Goal: Task Accomplishment & Management: Use online tool/utility

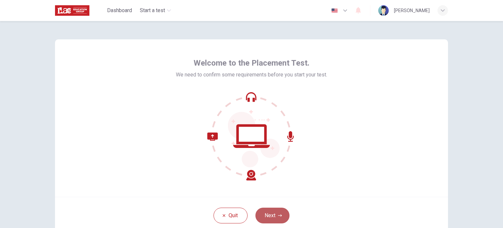
click at [277, 211] on button "Next" at bounding box center [273, 215] width 34 height 16
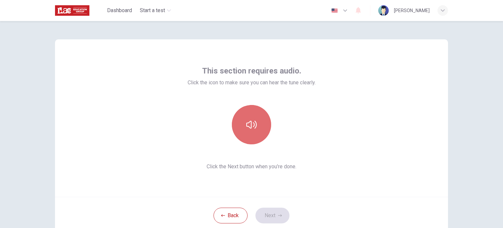
click at [244, 127] on button "button" at bounding box center [251, 124] width 39 height 39
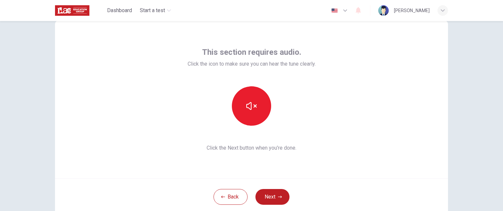
scroll to position [33, 0]
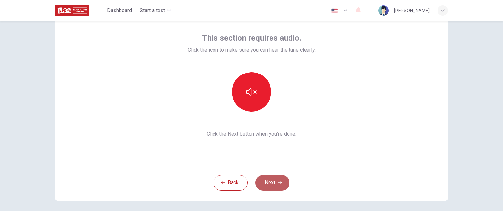
click at [275, 179] on button "Next" at bounding box center [273, 183] width 34 height 16
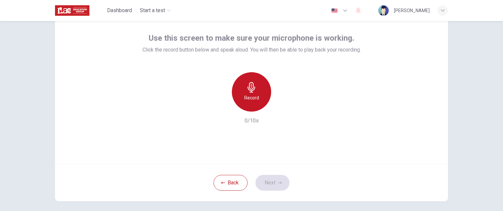
click at [253, 95] on h6 "Record" at bounding box center [251, 98] width 15 height 8
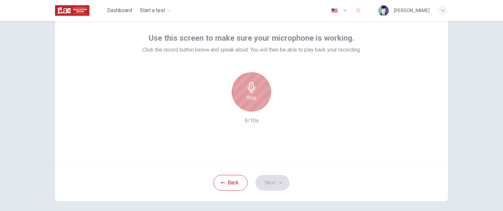
click at [253, 98] on h6 "Stop" at bounding box center [252, 98] width 10 height 8
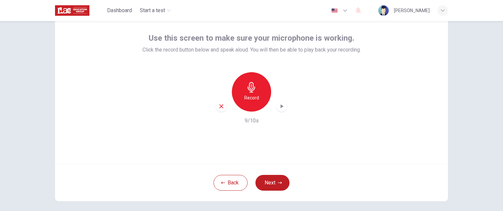
click at [280, 110] on div "button" at bounding box center [282, 106] width 10 height 10
click at [269, 184] on button "Next" at bounding box center [273, 183] width 34 height 16
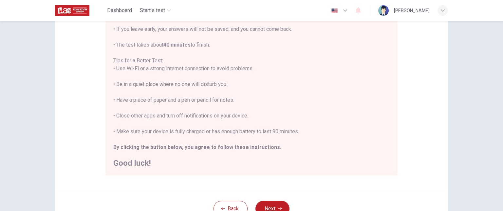
scroll to position [131, 0]
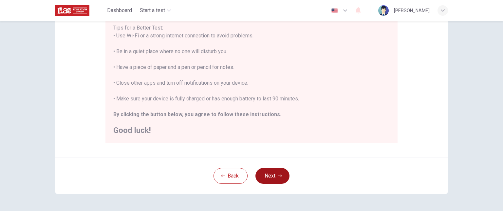
click at [273, 171] on button "Next" at bounding box center [273, 176] width 34 height 16
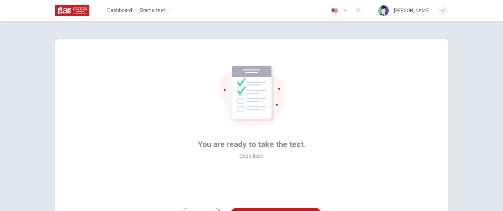
scroll to position [62, 0]
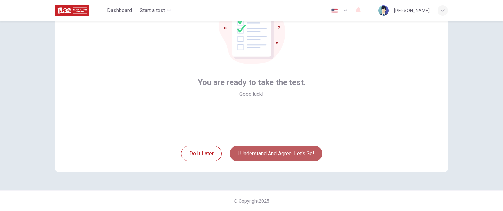
click at [297, 149] on button "I understand and agree. Let’s go!" at bounding box center [276, 153] width 93 height 16
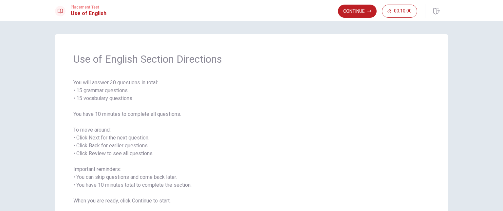
scroll to position [33, 0]
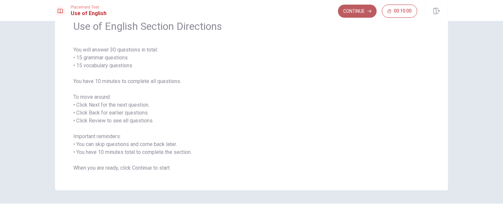
click at [360, 12] on button "Continue" at bounding box center [357, 11] width 39 height 13
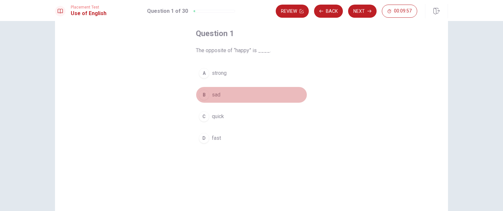
click at [203, 96] on div "B" at bounding box center [204, 94] width 10 height 10
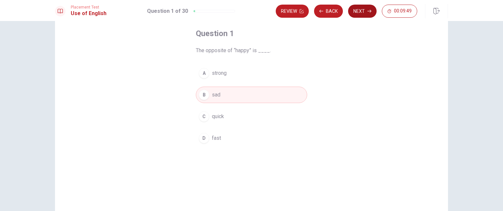
click at [364, 13] on button "Next" at bounding box center [362, 11] width 29 height 13
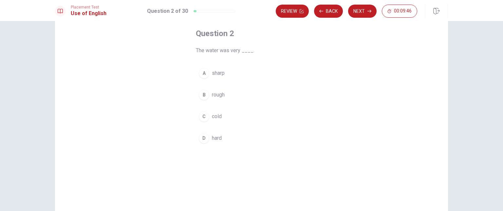
click at [216, 114] on span "cold" at bounding box center [217, 116] width 10 height 8
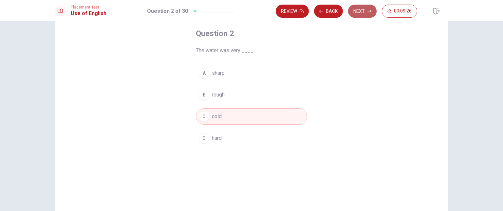
click at [363, 11] on button "Next" at bounding box center [362, 11] width 29 height 13
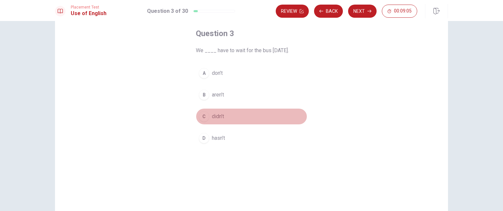
click at [212, 116] on span "didn’t" at bounding box center [218, 116] width 12 height 8
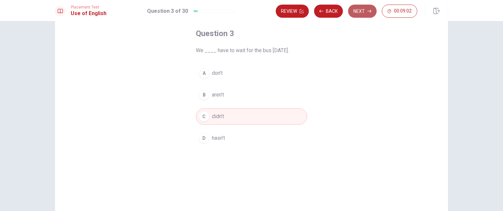
click at [367, 11] on button "Next" at bounding box center [362, 11] width 29 height 13
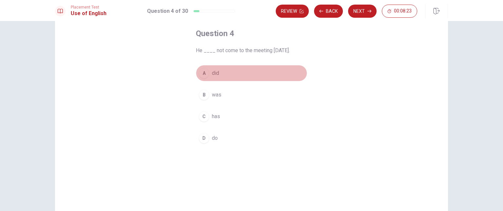
click at [203, 75] on div "A" at bounding box center [204, 73] width 10 height 10
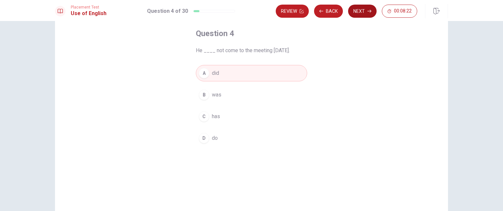
click at [362, 14] on button "Next" at bounding box center [362, 11] width 29 height 13
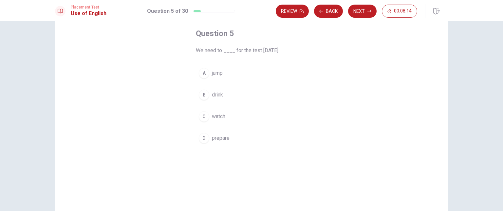
click at [202, 139] on div "D" at bounding box center [204, 138] width 10 height 10
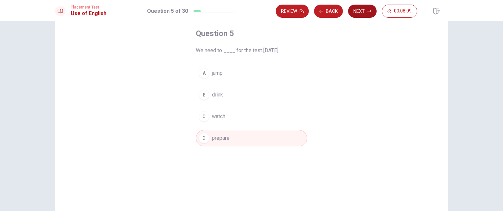
click at [364, 7] on button "Next" at bounding box center [362, 11] width 29 height 13
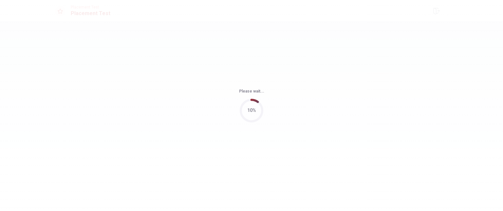
scroll to position [0, 0]
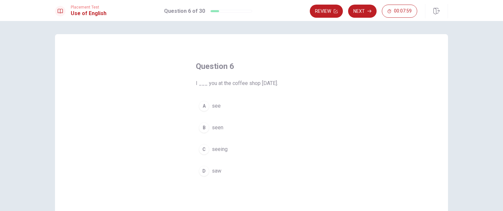
click at [207, 171] on button "D saw" at bounding box center [251, 171] width 111 height 16
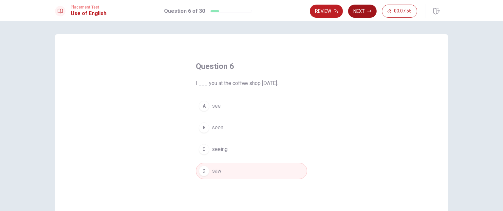
click at [362, 10] on button "Next" at bounding box center [362, 11] width 29 height 13
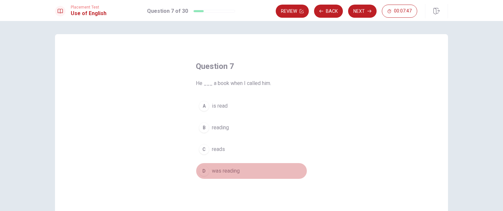
click at [226, 170] on span "was reading" at bounding box center [226, 171] width 28 height 8
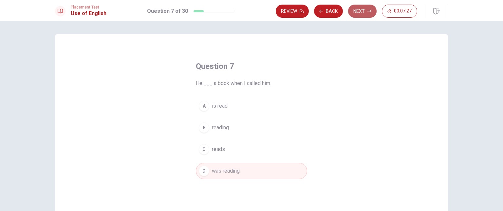
click at [364, 15] on button "Next" at bounding box center [362, 11] width 29 height 13
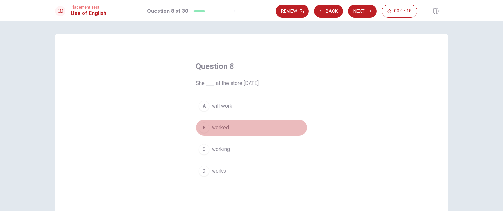
click at [223, 127] on span "worked" at bounding box center [220, 128] width 17 height 8
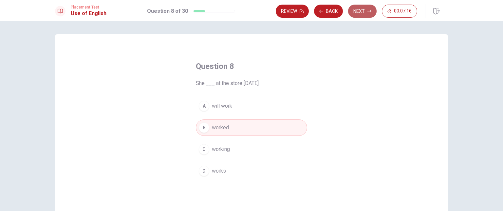
click at [366, 14] on button "Next" at bounding box center [362, 11] width 29 height 13
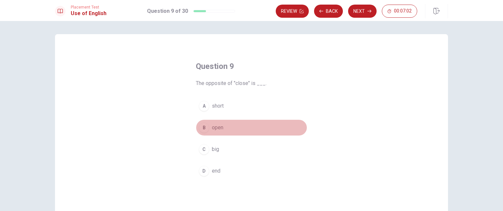
click at [217, 128] on span "open" at bounding box center [217, 128] width 11 height 8
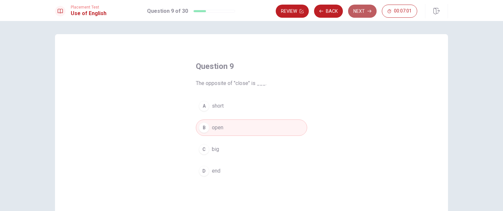
click at [366, 12] on button "Next" at bounding box center [362, 11] width 29 height 13
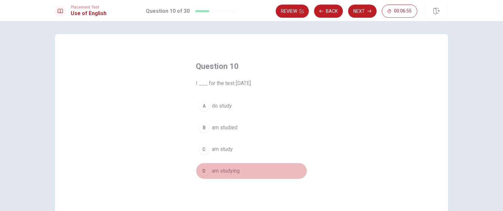
click at [233, 170] on span "am studying" at bounding box center [226, 171] width 28 height 8
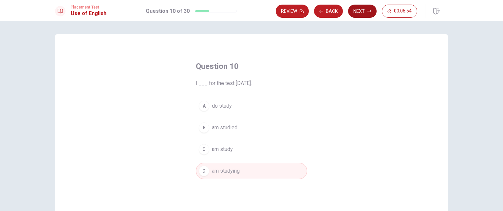
click at [365, 11] on button "Next" at bounding box center [362, 11] width 29 height 13
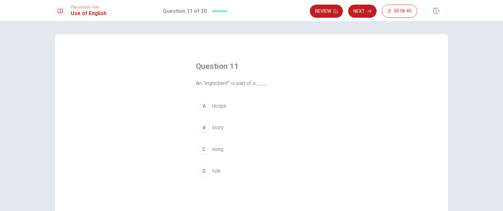
click at [236, 104] on button "A recipe" at bounding box center [251, 106] width 111 height 16
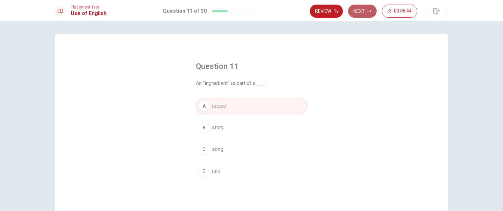
click at [366, 13] on button "Next" at bounding box center [362, 11] width 29 height 13
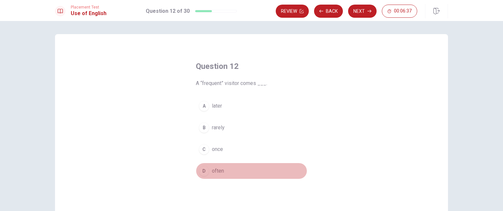
click at [214, 170] on span "often" at bounding box center [218, 171] width 12 height 8
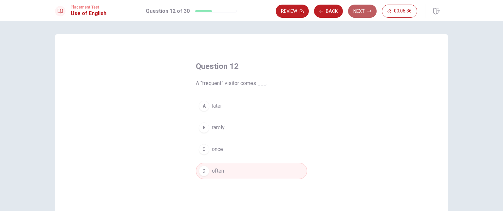
click at [363, 8] on button "Next" at bounding box center [362, 11] width 29 height 13
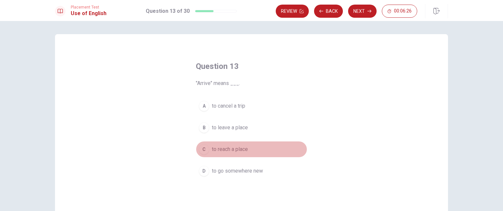
click at [229, 147] on span "to reach a place" at bounding box center [230, 149] width 36 height 8
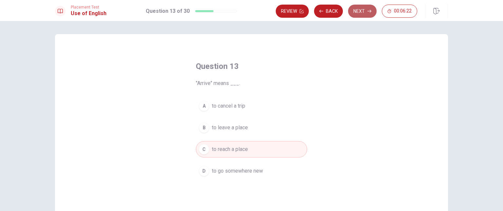
click at [368, 15] on button "Next" at bounding box center [362, 11] width 29 height 13
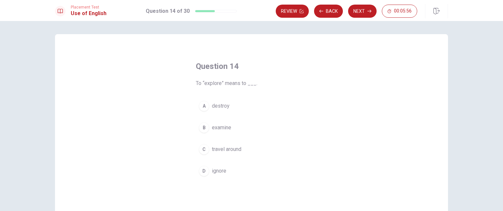
click at [222, 149] on span "travel around" at bounding box center [226, 149] width 29 height 8
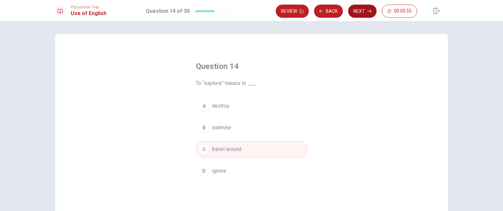
click at [364, 13] on button "Next" at bounding box center [362, 11] width 29 height 13
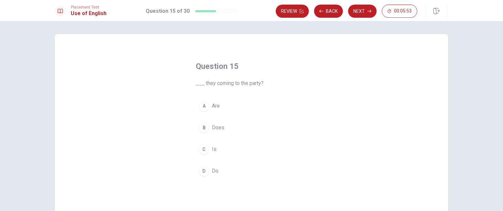
click at [212, 106] on span "Are" at bounding box center [216, 106] width 8 height 8
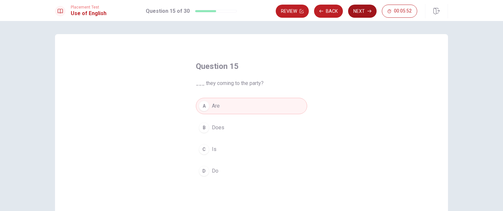
click at [364, 17] on button "Next" at bounding box center [362, 11] width 29 height 13
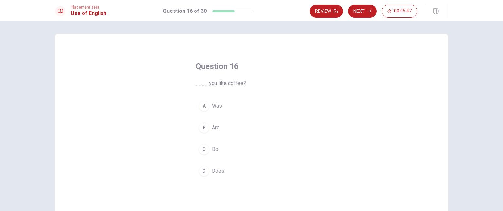
click at [214, 148] on span "Do" at bounding box center [215, 149] width 7 height 8
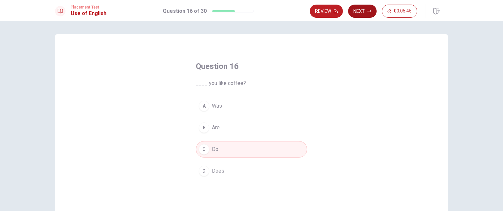
click at [368, 14] on button "Next" at bounding box center [362, 11] width 29 height 13
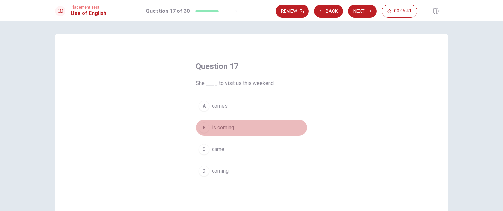
click at [227, 128] on span "is coming" at bounding box center [223, 128] width 22 height 8
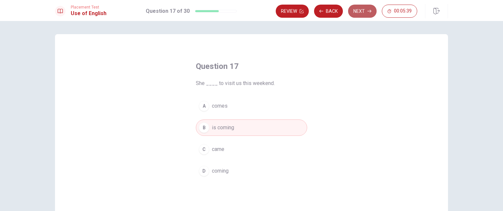
click at [361, 10] on button "Next" at bounding box center [362, 11] width 29 height 13
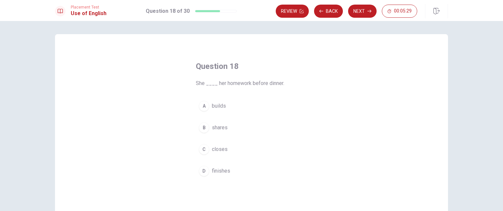
click at [206, 172] on div "D" at bounding box center [204, 170] width 10 height 10
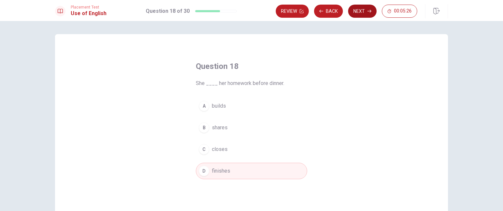
click at [363, 11] on button "Next" at bounding box center [362, 11] width 29 height 13
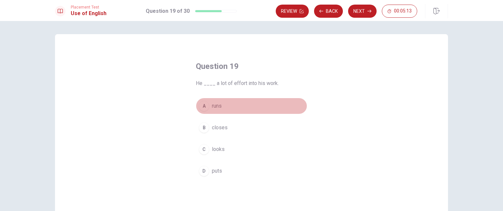
click at [218, 103] on span "runs" at bounding box center [217, 106] width 10 height 8
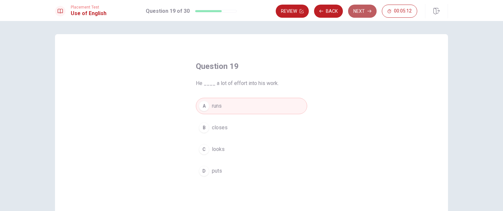
click at [367, 13] on button "Next" at bounding box center [362, 11] width 29 height 13
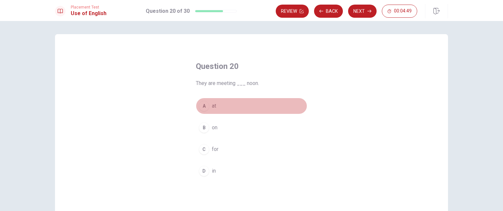
click at [208, 106] on button "A at" at bounding box center [251, 106] width 111 height 16
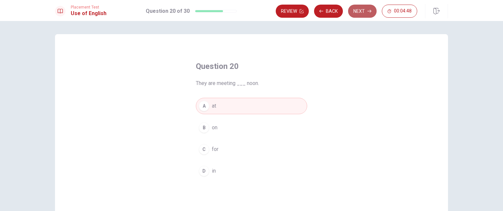
click at [361, 11] on button "Next" at bounding box center [362, 11] width 29 height 13
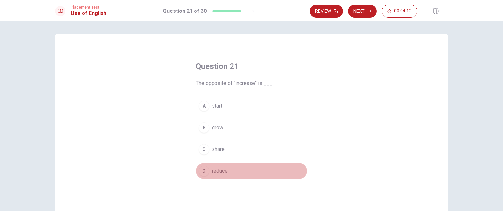
click at [212, 168] on span "reduce" at bounding box center [220, 171] width 16 height 8
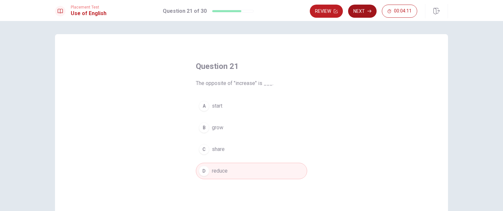
click at [365, 12] on button "Next" at bounding box center [362, 11] width 29 height 13
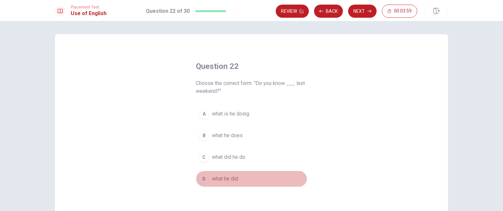
click at [231, 178] on span "what he did" at bounding box center [225, 179] width 26 height 8
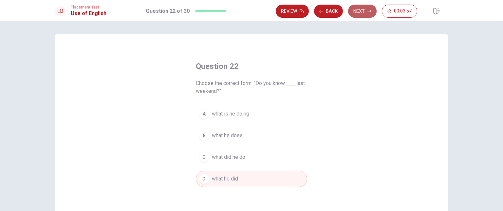
click at [362, 13] on button "Next" at bounding box center [362, 11] width 29 height 13
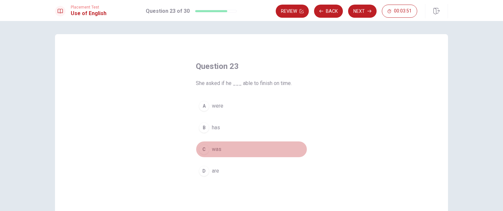
click at [205, 148] on div "C" at bounding box center [204, 149] width 10 height 10
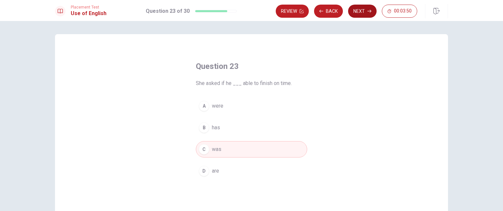
click at [370, 12] on icon "button" at bounding box center [370, 11] width 4 height 4
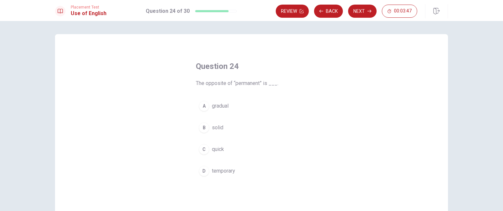
click at [218, 168] on span "temporary" at bounding box center [223, 171] width 23 height 8
click at [363, 12] on button "Next" at bounding box center [362, 11] width 29 height 13
click at [239, 170] on span "unclear or not specific" at bounding box center [237, 171] width 50 height 8
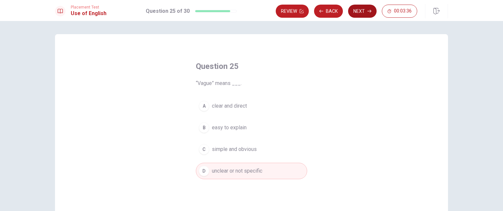
click at [365, 10] on button "Next" at bounding box center [362, 11] width 29 height 13
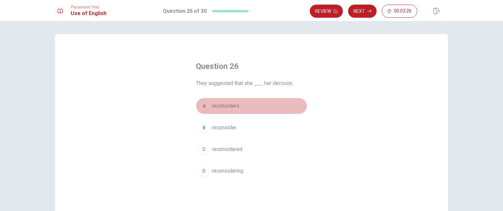
click at [228, 105] on span "reconsiders" at bounding box center [226, 106] width 28 height 8
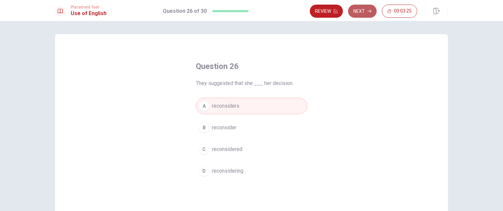
click at [370, 11] on icon "button" at bounding box center [370, 11] width 4 height 3
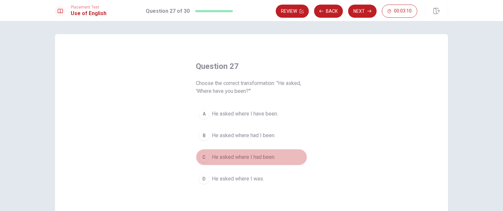
click at [250, 156] on span "He asked where I had been." at bounding box center [244, 157] width 64 height 8
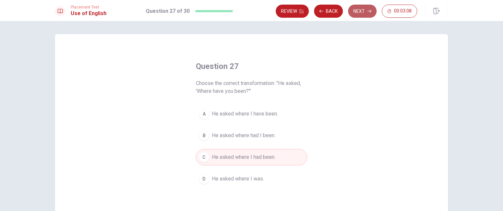
click at [363, 13] on button "Next" at bounding box center [362, 11] width 29 height 13
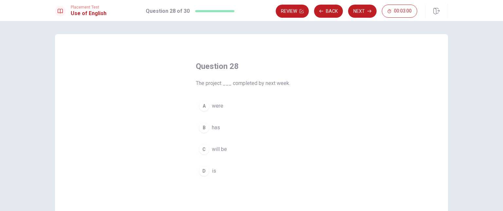
click at [212, 149] on span "will be" at bounding box center [219, 149] width 15 height 8
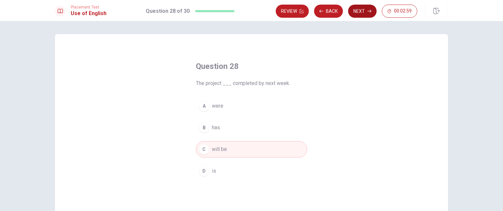
click at [367, 10] on button "Next" at bounding box center [362, 11] width 29 height 13
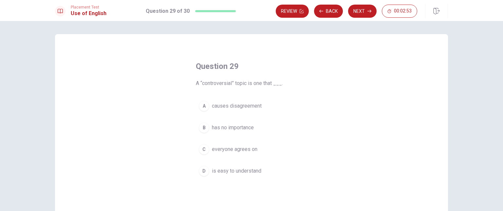
click at [242, 106] on span "causes disagreement" at bounding box center [237, 106] width 50 height 8
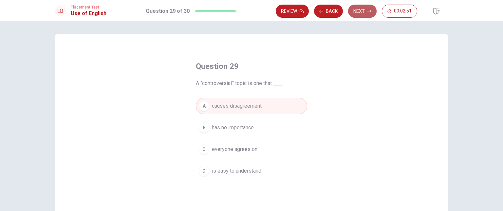
click at [364, 10] on button "Next" at bounding box center [362, 11] width 29 height 13
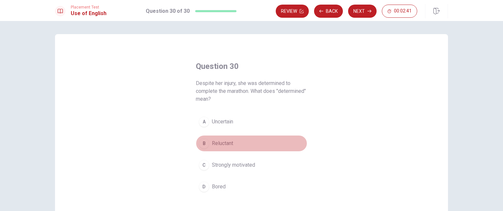
click at [224, 144] on span "Reluctant" at bounding box center [222, 143] width 21 height 8
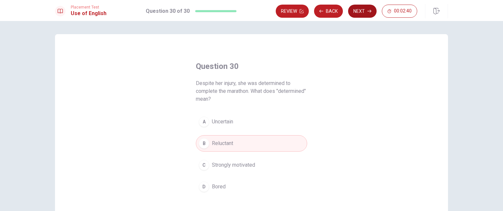
click at [363, 10] on button "Next" at bounding box center [362, 11] width 29 height 13
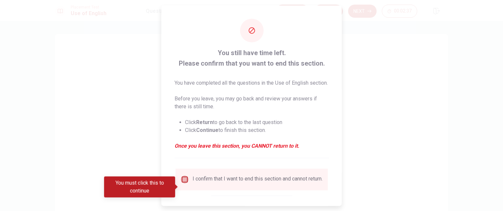
click at [186, 183] on input "You must click this to continue" at bounding box center [185, 179] width 8 height 8
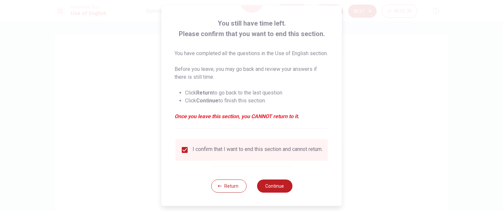
scroll to position [42, 0]
click at [274, 184] on button "Continue" at bounding box center [274, 185] width 35 height 13
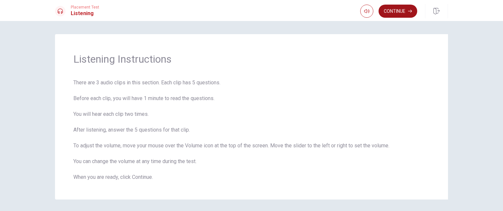
click at [401, 14] on button "Continue" at bounding box center [398, 11] width 39 height 13
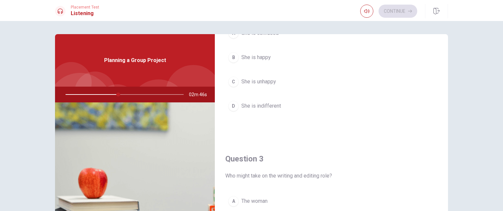
scroll to position [295, 0]
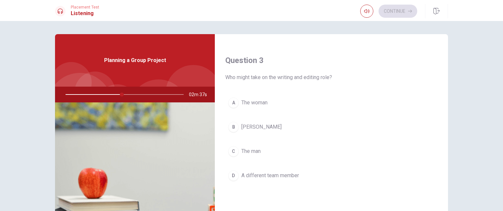
click at [252, 125] on span "[PERSON_NAME]" at bounding box center [262, 127] width 40 height 8
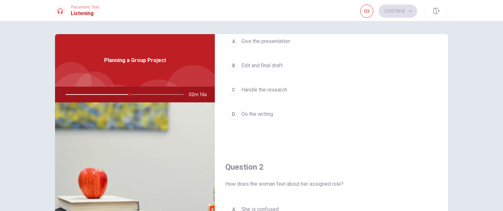
scroll to position [0, 0]
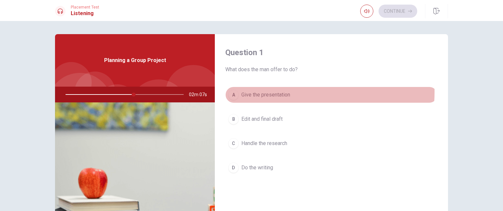
click at [281, 92] on span "Give the presentation" at bounding box center [266, 95] width 49 height 8
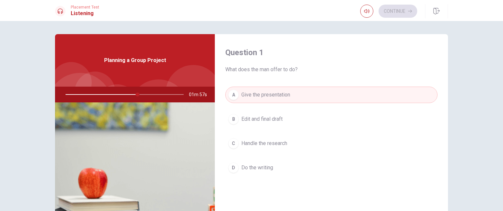
scroll to position [164, 0]
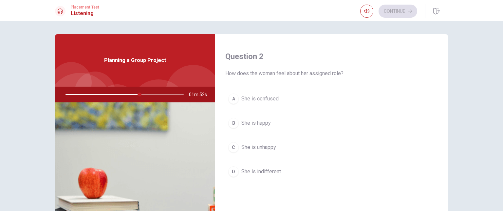
click at [278, 121] on button "B She is happy" at bounding box center [331, 123] width 212 height 16
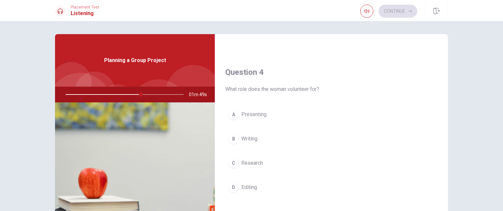
scroll to position [492, 0]
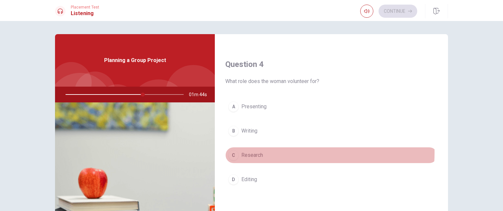
click at [260, 151] on span "Research" at bounding box center [253, 155] width 22 height 8
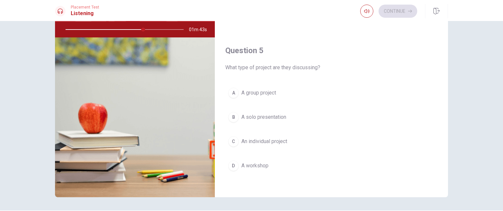
scroll to position [66, 0]
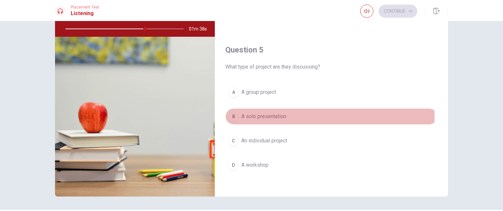
click at [290, 114] on button "B A solo presentation" at bounding box center [331, 116] width 212 height 16
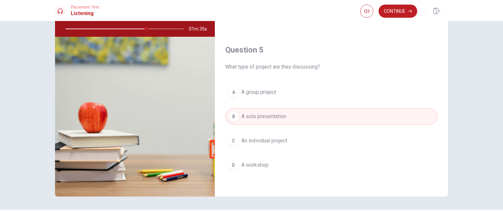
click at [271, 90] on span "A group project" at bounding box center [259, 92] width 35 height 8
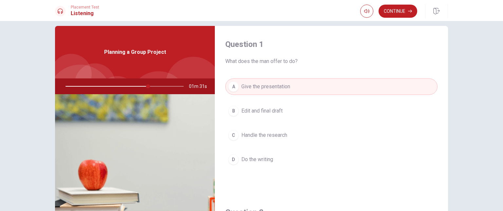
scroll to position [0, 0]
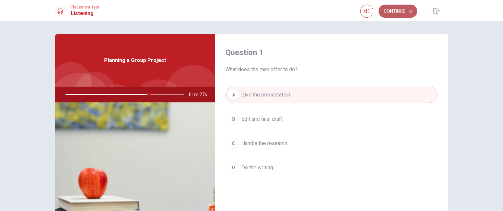
click at [401, 14] on button "Continue" at bounding box center [398, 11] width 39 height 13
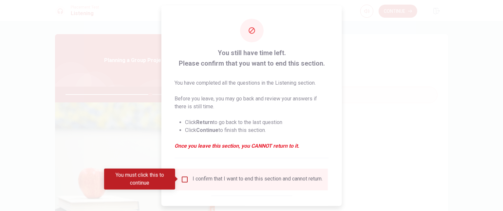
click at [194, 177] on div "I confirm that I want to end this section and cannot return." at bounding box center [258, 179] width 130 height 8
click at [187, 178] on input "You must click this to continue" at bounding box center [185, 179] width 8 height 8
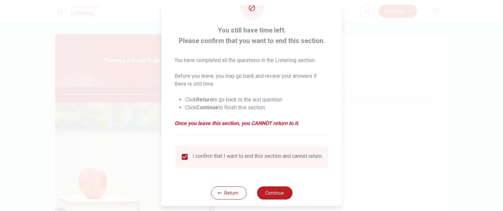
scroll to position [34, 0]
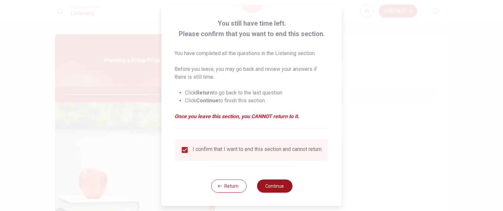
click at [268, 184] on button "Continue" at bounding box center [274, 185] width 35 height 13
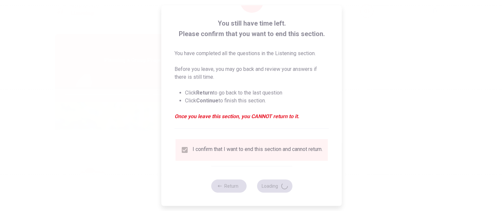
type input "73"
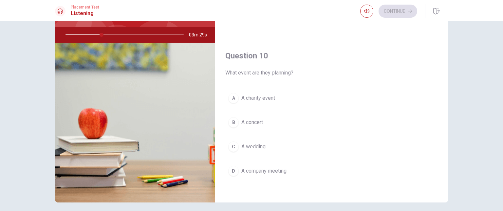
scroll to position [85, 0]
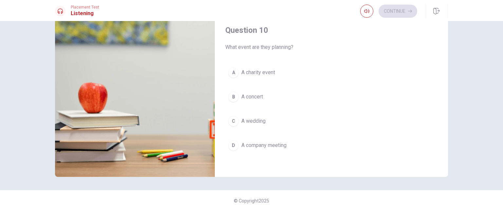
click at [269, 70] on span "A charity event" at bounding box center [259, 72] width 34 height 8
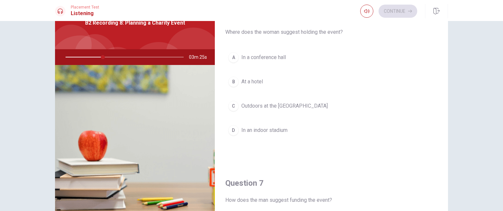
scroll to position [0, 0]
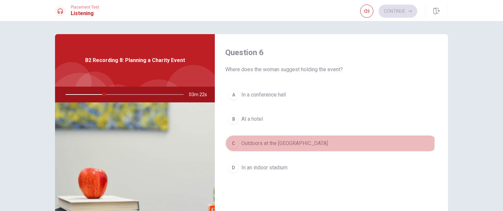
click at [290, 141] on span "Outdoors at the [GEOGRAPHIC_DATA]" at bounding box center [285, 143] width 87 height 8
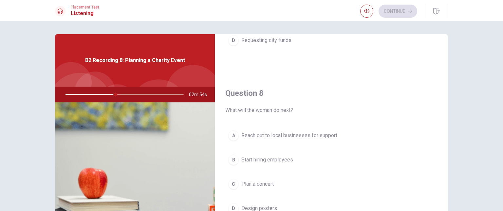
scroll to position [360, 0]
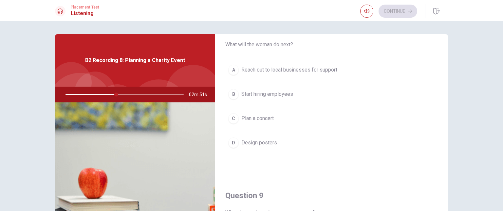
click at [302, 70] on span "Reach out to local businesses for support" at bounding box center [290, 70] width 96 height 8
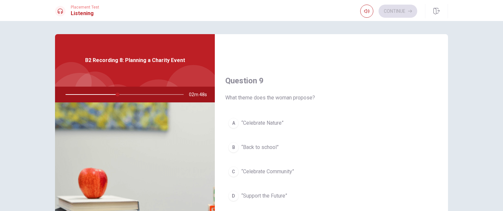
scroll to position [492, 0]
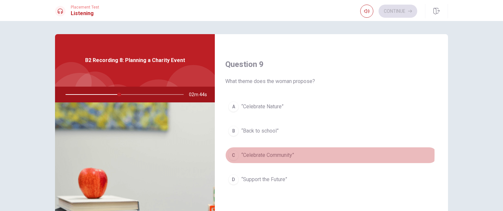
click at [284, 152] on span "“Celebrate Community”" at bounding box center [268, 155] width 53 height 8
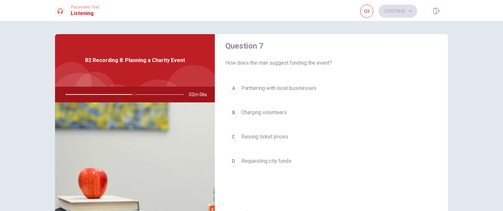
scroll to position [164, 0]
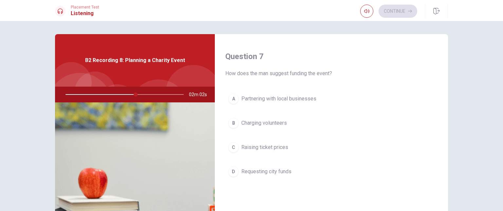
click at [316, 121] on button "B Charging volunteers" at bounding box center [331, 123] width 212 height 16
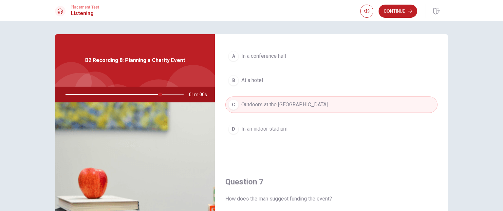
scroll to position [0, 0]
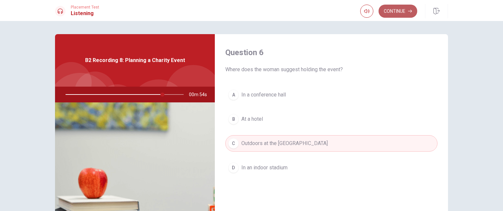
click at [404, 11] on button "Continue" at bounding box center [398, 11] width 39 height 13
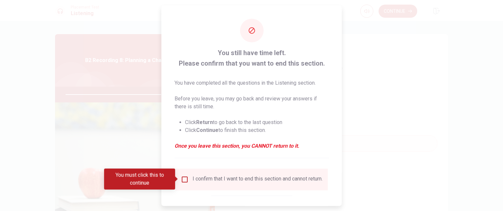
click at [211, 178] on div "I confirm that I want to end this section and cannot return." at bounding box center [258, 179] width 130 height 8
click at [184, 178] on input "You must click this to continue" at bounding box center [185, 179] width 8 height 8
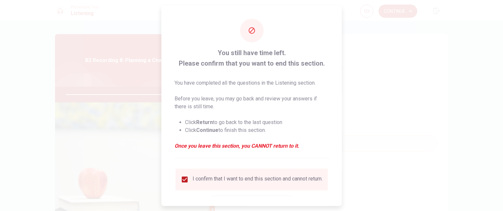
scroll to position [34, 0]
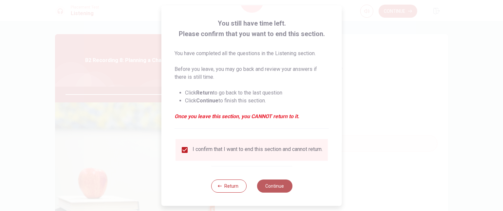
click at [270, 181] on button "Continue" at bounding box center [274, 185] width 35 height 13
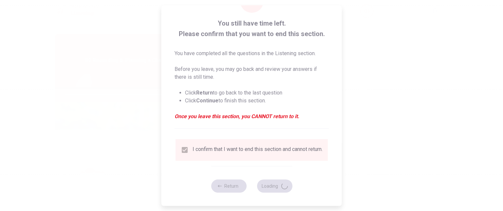
type input "84"
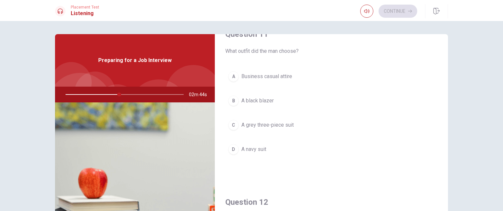
scroll to position [33, 0]
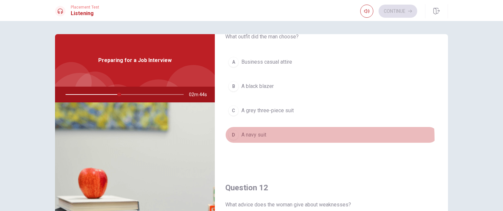
click at [261, 139] on button "D A navy suit" at bounding box center [331, 134] width 212 height 16
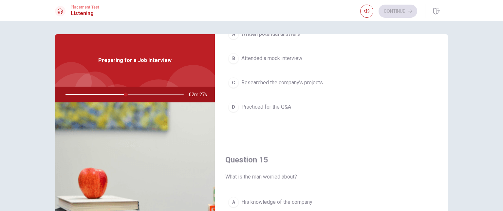
scroll to position [510, 0]
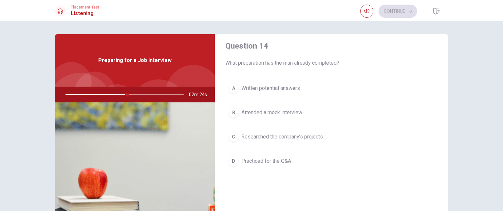
click at [300, 130] on button "C Researched the company’s projects" at bounding box center [331, 136] width 212 height 16
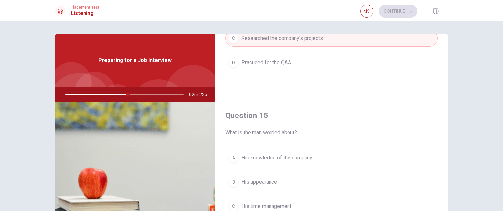
scroll to position [33, 0]
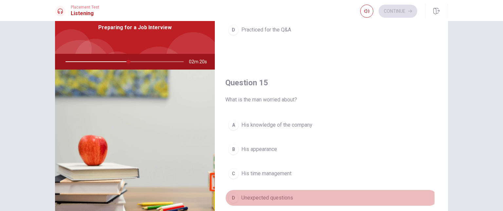
click at [274, 195] on span "Unexpected questions" at bounding box center [268, 198] width 52 height 8
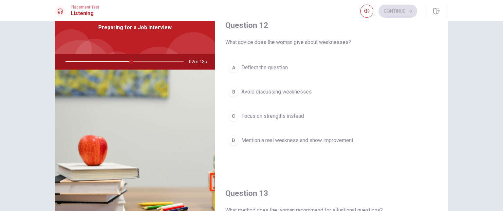
scroll to position [149, 0]
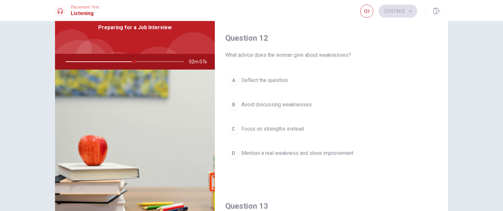
click at [320, 150] on span "Mention a real weakness and show improvement" at bounding box center [298, 153] width 112 height 8
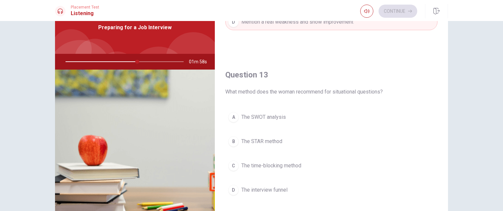
scroll to position [295, 0]
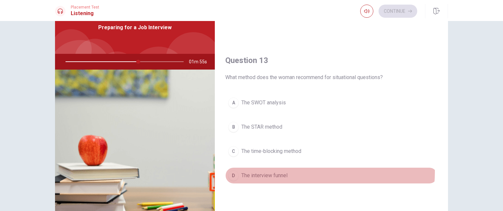
click at [285, 169] on button "D The interview funnel" at bounding box center [331, 175] width 212 height 16
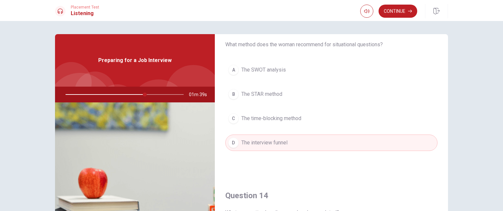
scroll to position [328, 0]
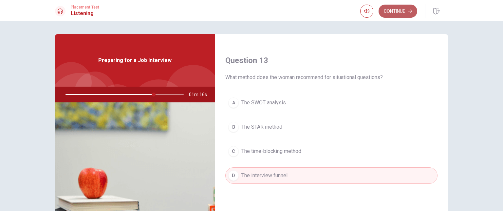
click at [399, 16] on button "Continue" at bounding box center [398, 11] width 39 height 13
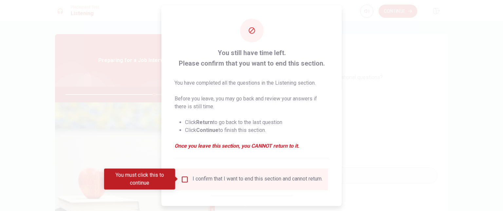
click at [227, 178] on div "I confirm that I want to end this section and cannot return." at bounding box center [258, 179] width 130 height 8
click at [185, 178] on input "You must click this to continue" at bounding box center [185, 179] width 8 height 8
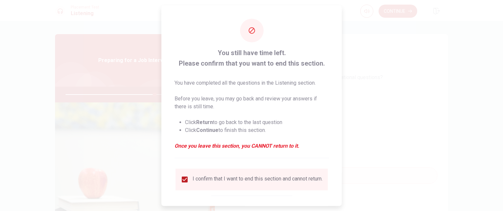
scroll to position [34, 0]
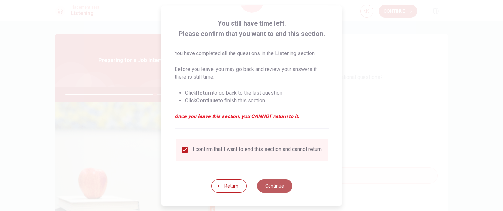
click at [265, 185] on button "Continue" at bounding box center [274, 185] width 35 height 13
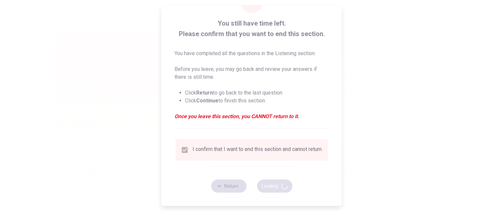
type input "76"
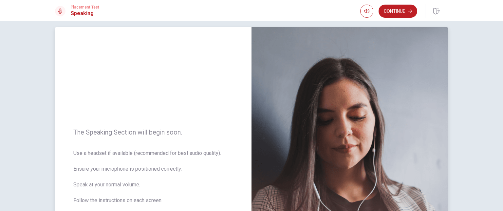
scroll to position [0, 0]
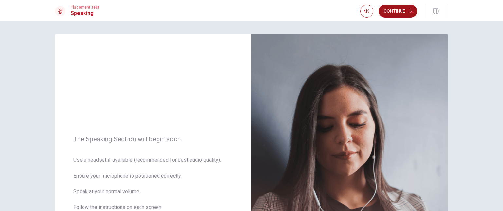
click at [396, 12] on button "Continue" at bounding box center [398, 11] width 39 height 13
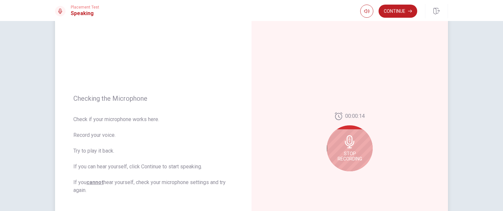
scroll to position [66, 0]
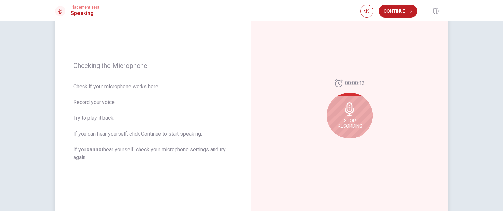
click at [350, 111] on icon at bounding box center [349, 108] width 13 height 13
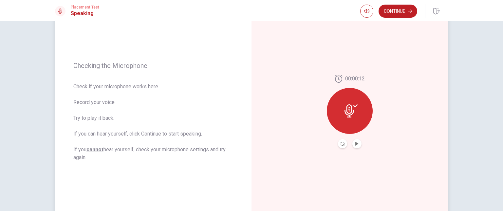
click at [349, 107] on icon at bounding box center [351, 110] width 13 height 13
click at [341, 144] on icon "Record Again" at bounding box center [343, 144] width 4 height 4
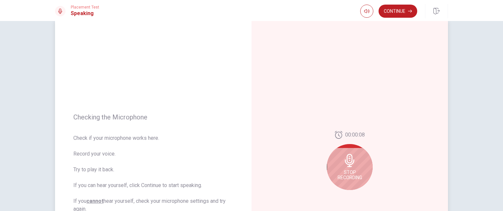
scroll to position [12, 0]
click at [352, 158] on icon at bounding box center [349, 162] width 13 height 13
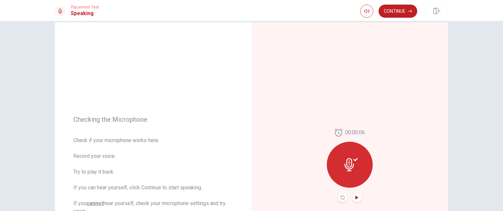
click at [356, 196] on icon "Play Audio" at bounding box center [357, 197] width 3 height 4
click at [356, 196] on icon "Pause Audio" at bounding box center [357, 197] width 3 height 4
click at [402, 15] on button "Continue" at bounding box center [398, 11] width 39 height 13
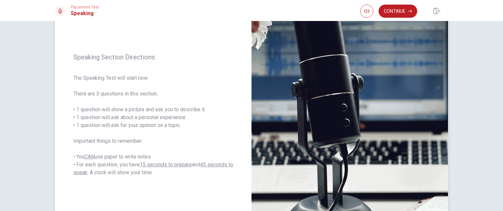
scroll to position [77, 0]
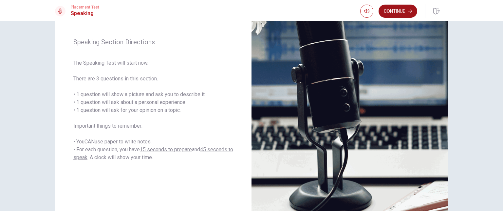
click at [394, 13] on button "Continue" at bounding box center [398, 11] width 39 height 13
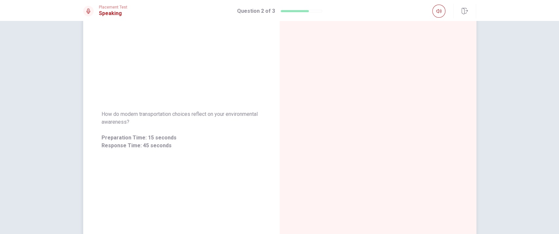
scroll to position [0, 0]
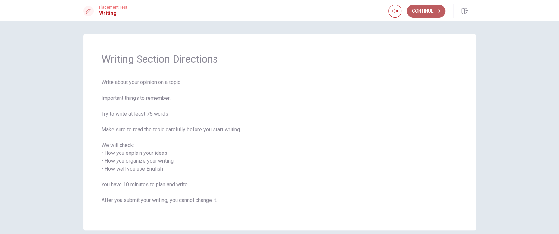
click at [430, 17] on button "Continue" at bounding box center [426, 11] width 39 height 13
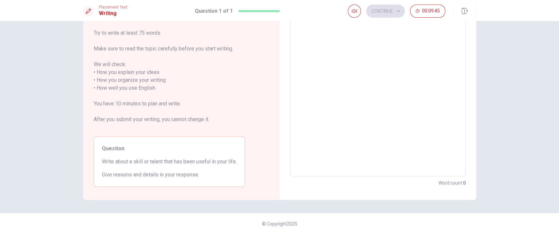
scroll to position [29, 0]
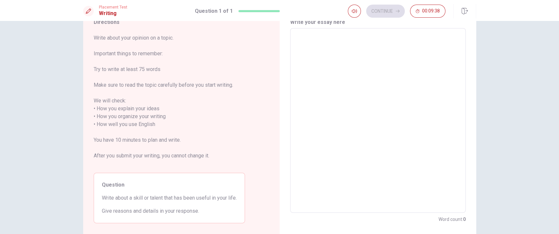
click at [353, 48] on textarea at bounding box center [378, 121] width 166 height 174
type textarea "I"
type textarea "x"
type textarea "I'"
type textarea "x"
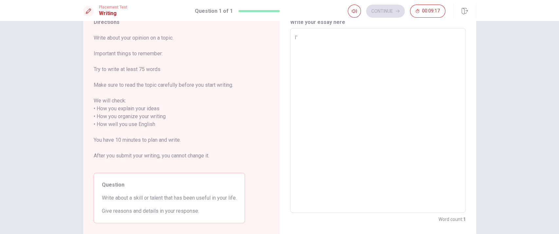
type textarea "I'm"
type textarea "x"
type textarea "I'm"
type textarea "x"
type textarea "I'm a"
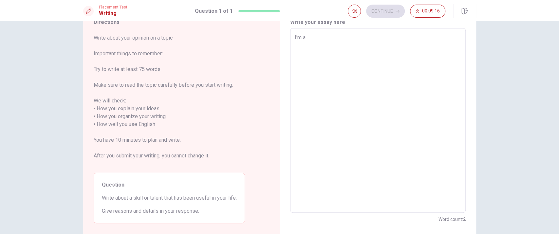
type textarea "x"
type textarea "I'm a"
type textarea "x"
type textarea "I'm a p"
type textarea "x"
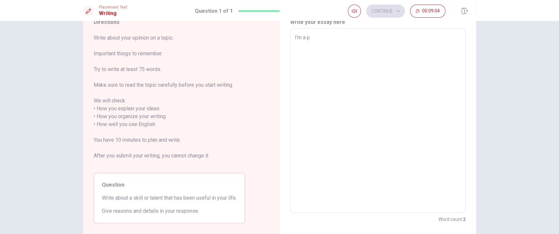
type textarea "I'm a pa"
type textarea "x"
type textarea "I'm a pat"
type textarea "x"
type textarea "I'm a pati"
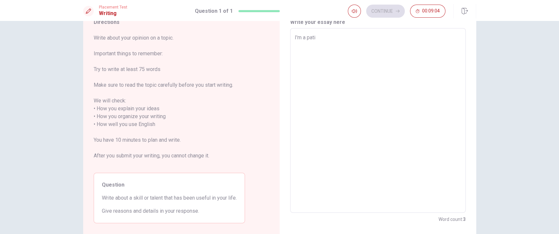
type textarea "x"
type textarea "I'm a patie"
type textarea "x"
type textarea "I'm a patien"
type textarea "x"
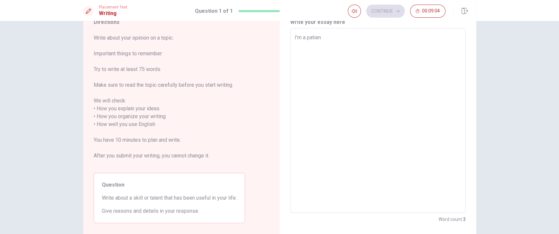
type textarea "I'm a patient"
type textarea "x"
type textarea "I'm a patient"
type textarea "x"
type textarea "I'm a patient a"
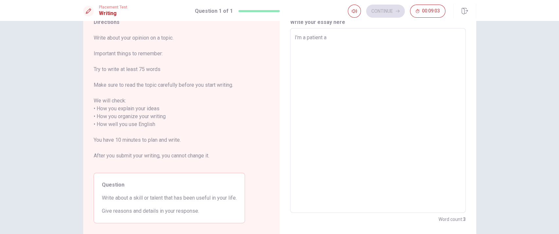
type textarea "x"
type textarea "I'm a patient an"
type textarea "x"
type textarea "I'm a patient and"
type textarea "x"
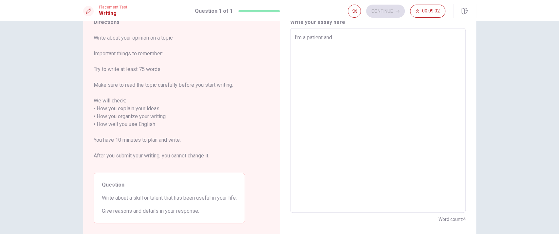
type textarea "I'm a patient and"
type textarea "x"
type textarea "I'm a patient and e"
type textarea "x"
type textarea "I'm a patient and em"
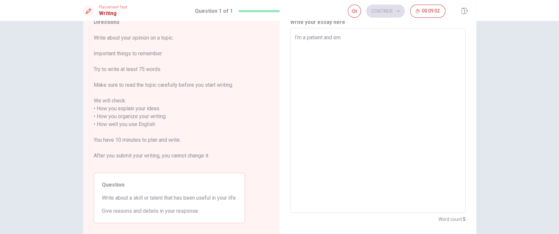
type textarea "x"
type textarea "I'm a patient and emp"
type textarea "x"
type textarea "I'm a patient and empa"
type textarea "x"
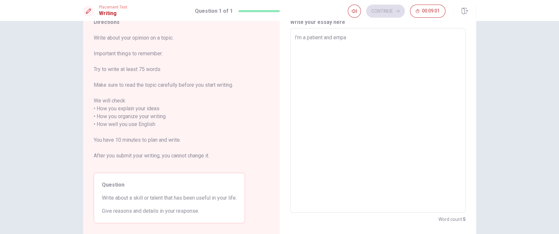
type textarea "I'm a patient and empat"
type textarea "x"
type textarea "I'm a patient and empati"
type textarea "x"
type textarea "I'm a patient and empatic"
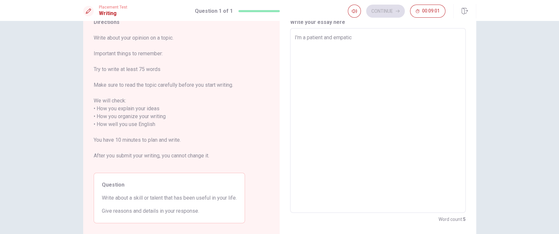
type textarea "x"
type textarea "I'm a patient and empatic"
type textarea "x"
type textarea "I'm a patient and empatic p"
type textarea "x"
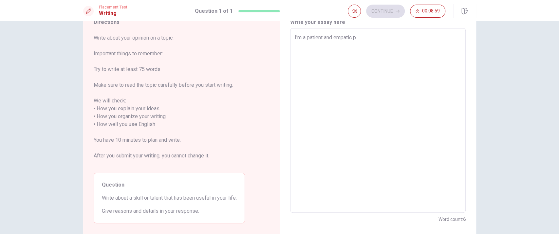
type textarea "I'm a patient and empatic pe"
type textarea "x"
type textarea "I'm a patient and empatic per"
type textarea "x"
type textarea "I'm a patient and empatic pers"
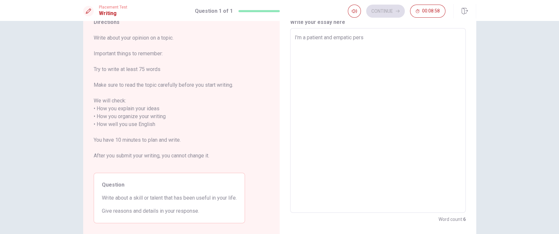
type textarea "x"
type textarea "I'm a patient and empatic perso"
type textarea "x"
type textarea "I'm a patient and empatic person"
type textarea "x"
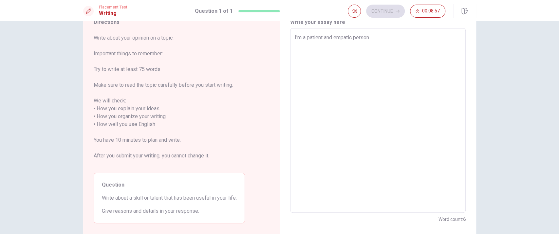
type textarea "I'm a patient and empatic person."
type textarea "x"
type textarea "I'm a patient and empatic person."
type textarea "x"
type textarea "I'm a patient and empatic person. I"
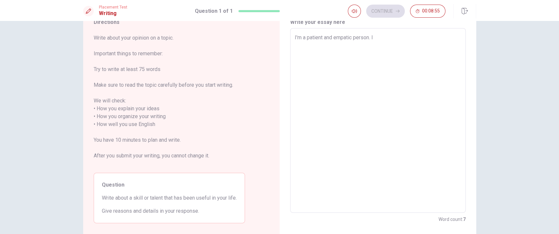
type textarea "x"
type textarea "I'm a patient and empatic person. I"
type textarea "x"
type textarea "I'm a patient and empatic person. I a"
type textarea "x"
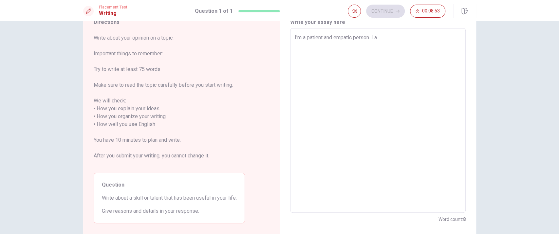
type textarea "I'm a patient and empatic person. I al"
type textarea "x"
type textarea "I'm a patient and empatic person. I ala"
type textarea "x"
type textarea "I'm a patient and empatic person. I alaw"
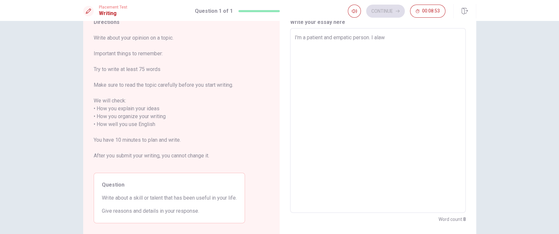
type textarea "x"
type textarea "I'm a patient and empatic person. I ala"
type textarea "x"
type textarea "I'm a patient and empatic person. I al"
type textarea "x"
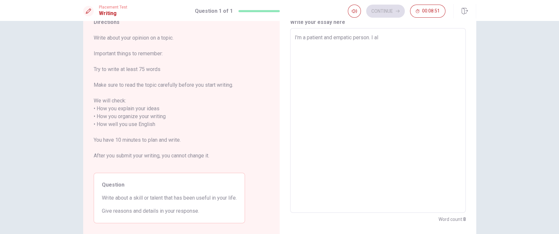
type textarea "I'm a patient and empatic person. I alw"
type textarea "x"
type textarea "I'm a patient and empatic person. I alwa"
type textarea "x"
type textarea "I'm a patient and empatic person. I alway"
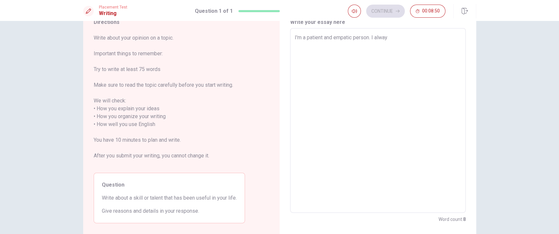
type textarea "x"
type textarea "I'm a patient and empatic person. I always"
type textarea "x"
type textarea "I'm a patient and empatic person. I alway"
type textarea "x"
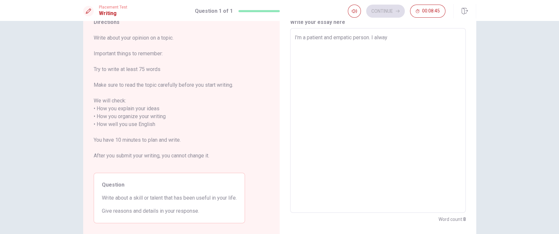
type textarea "I'm a patient and empatic person. I alwa"
type textarea "x"
type textarea "I'm a patient and empatic person. I alw"
type textarea "x"
type textarea "I'm a patient and empatic person. I al"
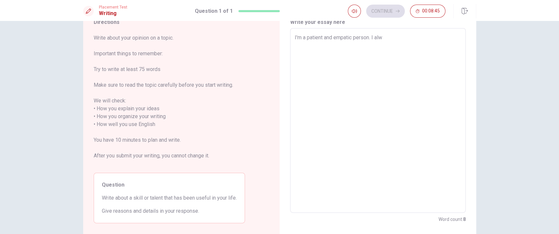
type textarea "x"
type textarea "I'm a patient and empatic person. I a"
type textarea "x"
type textarea "I'm a patient and empatic person. I"
type textarea "x"
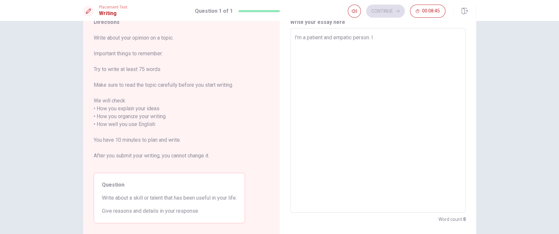
type textarea "I'm a patient and empatic person. I"
type textarea "x"
type textarea "I'm a patient and empatic person."
type textarea "x"
type textarea "I'm a patient and empatic person."
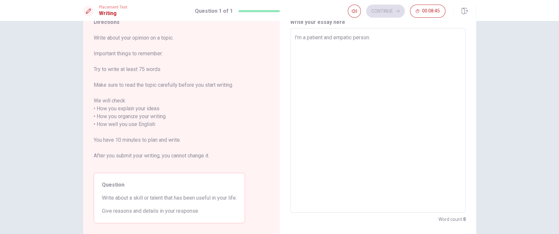
type textarea "x"
type textarea "I'm a patient and empatic perso"
type textarea "x"
type textarea "I'm a patient and empatic per"
type textarea "x"
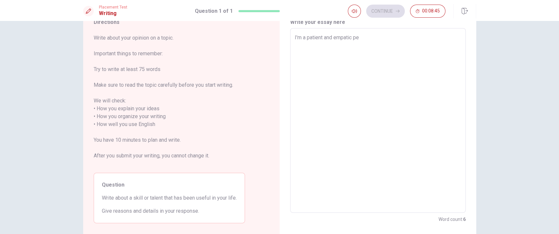
type textarea "I'm a patient and empatic p"
type textarea "x"
type textarea "I'm a patient and empati"
type textarea "x"
type textarea "I'm a patient and empat"
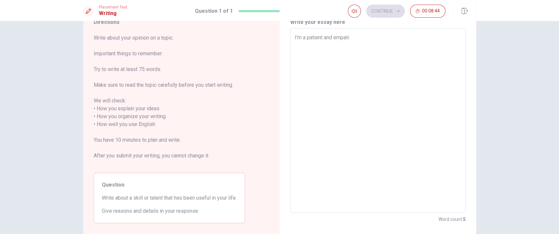
type textarea "x"
type textarea "I'm a patient and emp"
type textarea "x"
type textarea "I'm a patient and e"
type textarea "x"
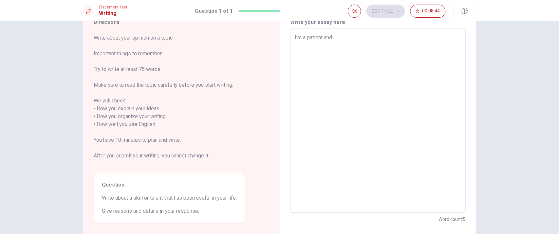
type textarea "I'm a patient and"
type textarea "x"
type textarea "I'm a patient a"
type textarea "x"
type textarea "I'm a patient"
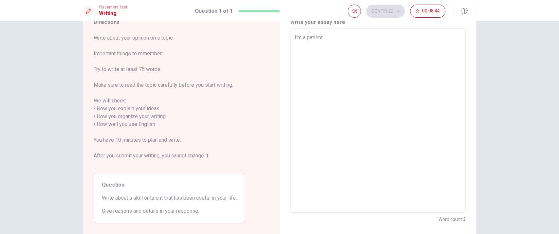
type textarea "x"
type textarea "I'm a patien"
type textarea "x"
type textarea "I'm a patie"
type textarea "x"
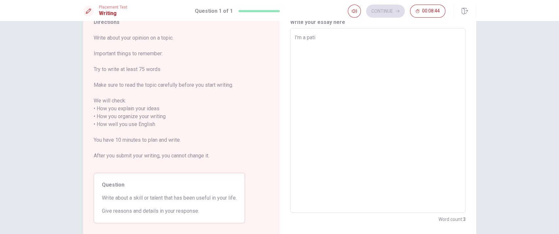
type textarea "I'm a pat"
type textarea "x"
type textarea "I'm a pa"
type textarea "x"
type textarea "I'm a p"
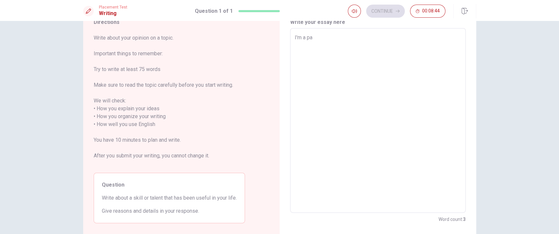
type textarea "x"
type textarea "I'm a"
type textarea "x"
type textarea "I'm"
type textarea "x"
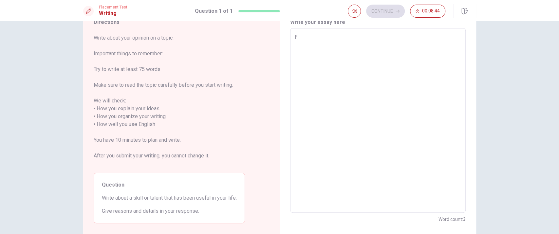
type textarea "I"
type textarea "x"
type textarea "E"
type textarea "x"
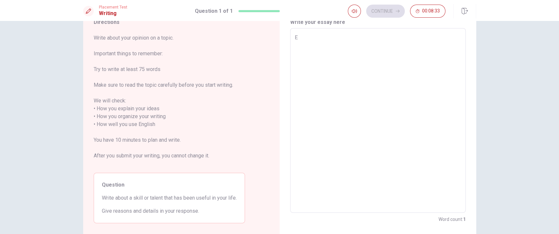
type textarea "Ev"
type textarea "x"
type textarea "Eve"
type textarea "x"
type textarea "Ev"
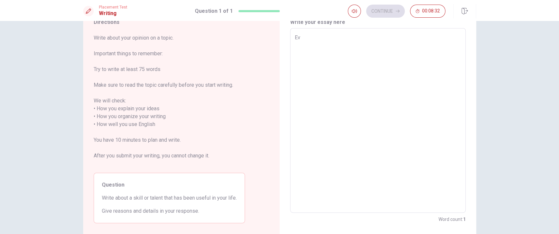
type textarea "x"
type textarea "E"
type textarea "x"
type textarea "I"
type textarea "x"
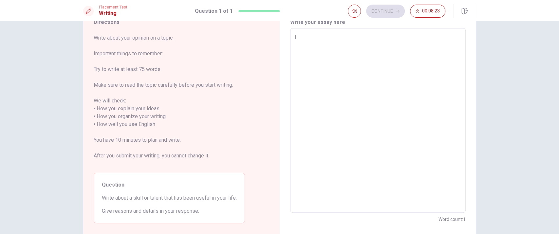
type textarea "I'"
type textarea "x"
type textarea "I'm"
type textarea "x"
type textarea "I'm"
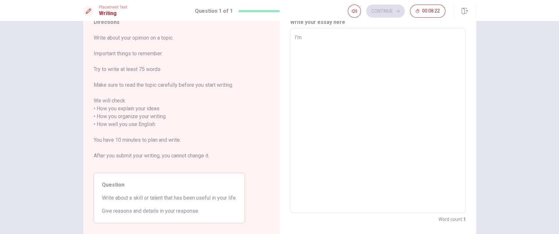
type textarea "x"
type textarea "I'm a"
type textarea "x"
type textarea "I'm a"
type textarea "x"
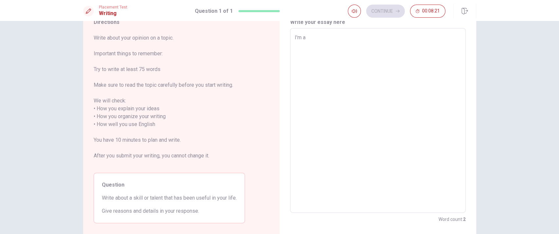
type textarea "I'm a d"
type textarea "x"
type textarea "I'm a de"
type textarea "x"
type textarea "I'm a det"
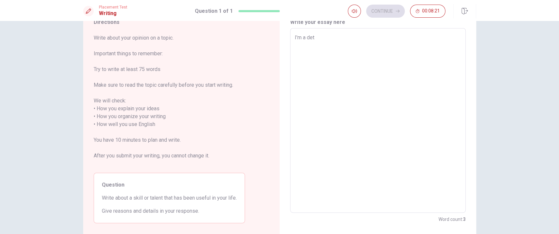
type textarea "x"
type textarea "I'm a dete"
type textarea "x"
type textarea "I'm a deter"
type textarea "x"
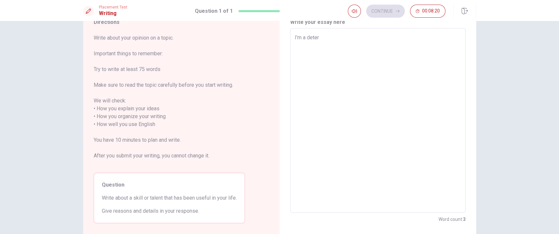
type textarea "I'm a determ"
type textarea "x"
type textarea "I'm a determi"
type textarea "x"
type textarea "I'm a determin"
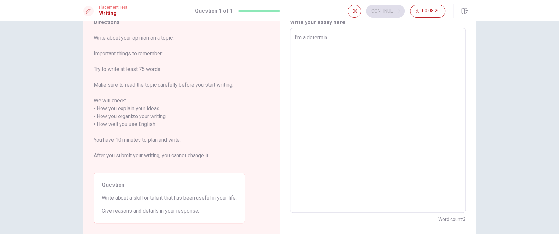
type textarea "x"
type textarea "I'm a determine"
type textarea "x"
type textarea "I'm a determined"
type textarea "x"
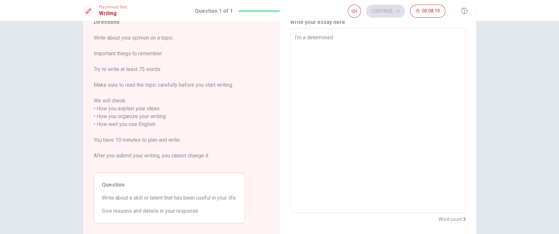
type textarea "I'm a determined"
type textarea "x"
type textarea "I'm a determined p"
type textarea "x"
type textarea "I'm a determined pe"
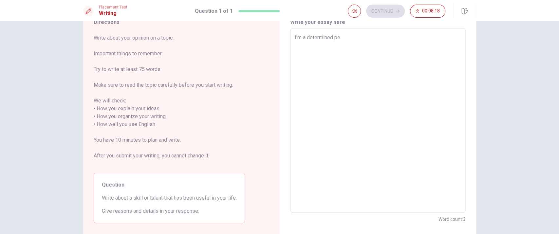
type textarea "x"
type textarea "I'm a determined per"
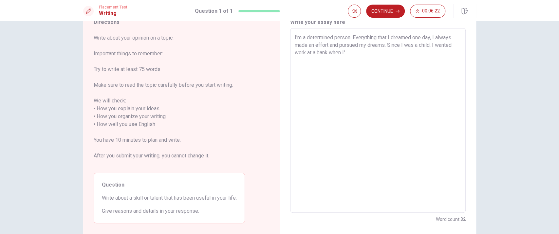
click at [438, 43] on textarea "I'm a determined person. Everything that I dreamed one day, I always made an ef…" at bounding box center [378, 121] width 166 height 174
drag, startPoint x: 348, startPoint y: 51, endPoint x: 294, endPoint y: 52, distance: 54.1
click at [295, 52] on textarea "I'm a determined person. Everything that I dreamed one day, I always made an ef…" at bounding box center [378, 121] width 166 height 174
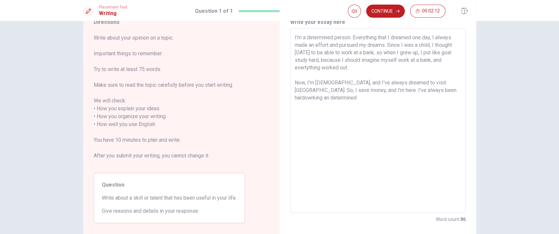
click at [458, 91] on textarea "I'm a determined person. Everything that I dreamed one day, I always made an ef…" at bounding box center [378, 121] width 166 height 174
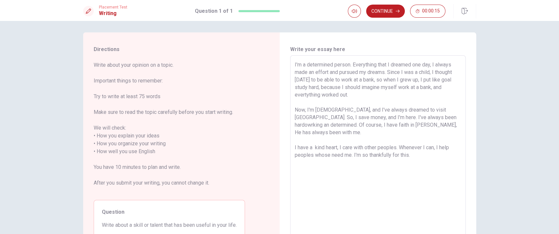
scroll to position [0, 0]
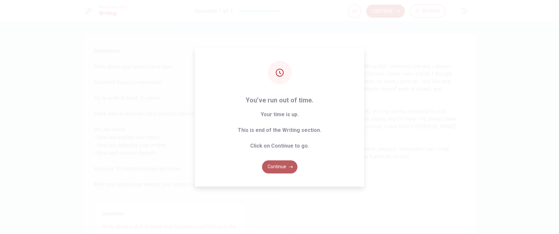
click at [293, 165] on button "Continue" at bounding box center [279, 167] width 35 height 13
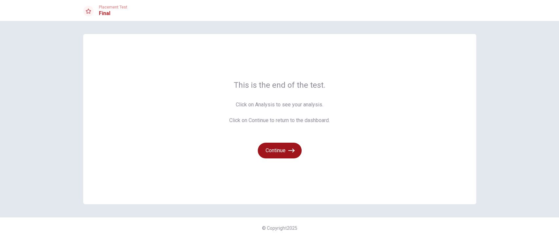
click at [288, 153] on icon "button" at bounding box center [291, 150] width 7 height 7
